Goal: Transaction & Acquisition: Purchase product/service

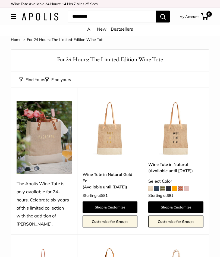
click at [117, 173] on link "Wine Tote in Natural Gold Foil (Available until Aug 10)" at bounding box center [109, 180] width 55 height 19
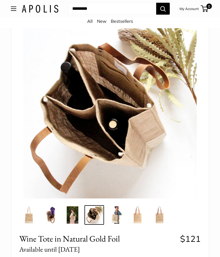
scroll to position [28, 0]
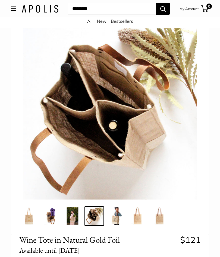
click at [77, 213] on img at bounding box center [72, 215] width 17 height 17
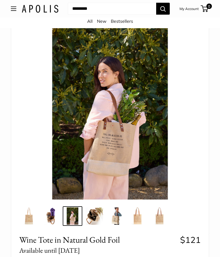
click at [98, 215] on img at bounding box center [93, 215] width 17 height 17
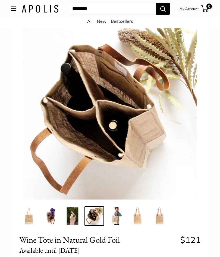
click at [122, 212] on img at bounding box center [115, 215] width 17 height 17
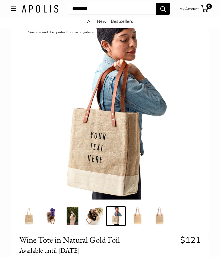
click at [142, 217] on img at bounding box center [137, 215] width 17 height 17
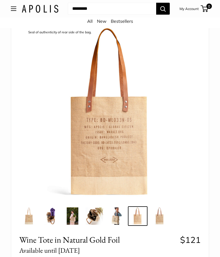
click at [164, 212] on img at bounding box center [159, 215] width 17 height 17
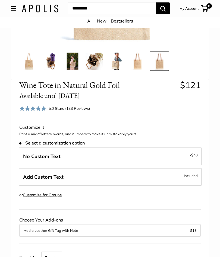
scroll to position [184, 0]
